Goal: Find contact information: Find contact information

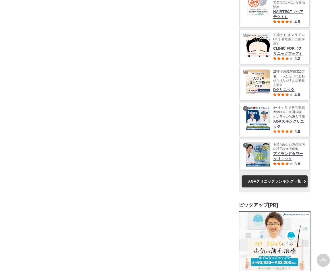
scroll to position [12908, 287]
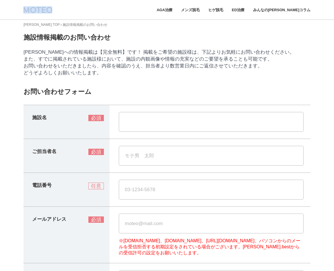
drag, startPoint x: 58, startPoint y: 9, endPoint x: 24, endPoint y: 8, distance: 34.4
click at [24, 8] on div at bounding box center [46, 9] width 44 height 7
